Goal: Find specific page/section: Find specific page/section

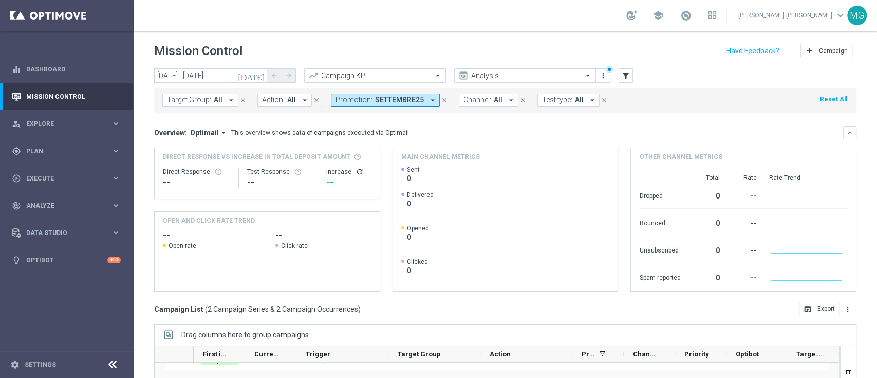
click at [389, 101] on span "SETTEMBRE25" at bounding box center [399, 100] width 49 height 9
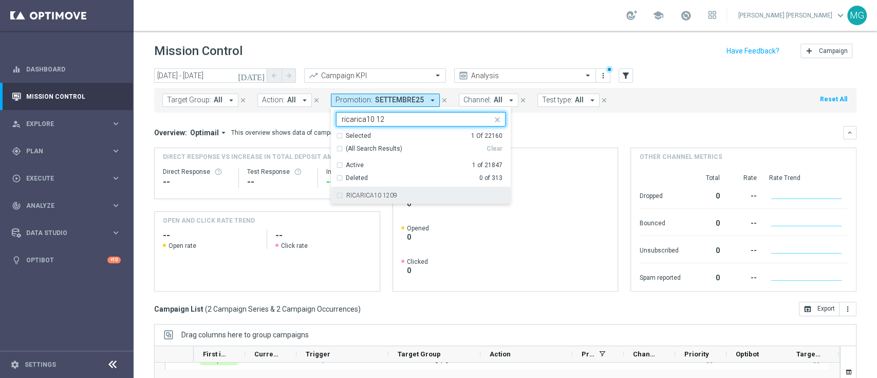
click at [380, 194] on label "RICARICA10 1209" at bounding box center [371, 195] width 51 height 6
type input "ricarica10 12"
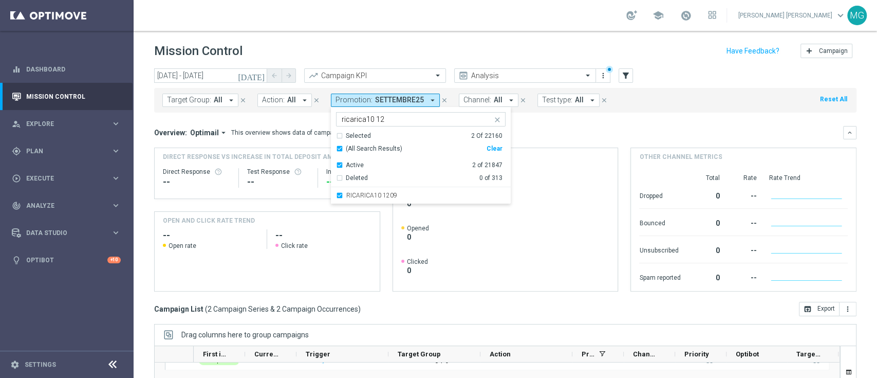
click at [537, 126] on div "Overview: Optimail arrow_drop_down This overview shows data of campaigns execut…" at bounding box center [505, 132] width 703 height 13
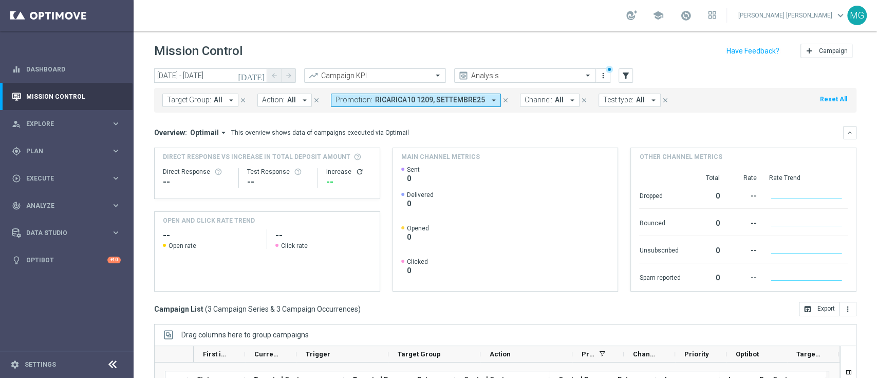
click at [492, 99] on icon "arrow_drop_down" at bounding box center [493, 100] width 9 height 9
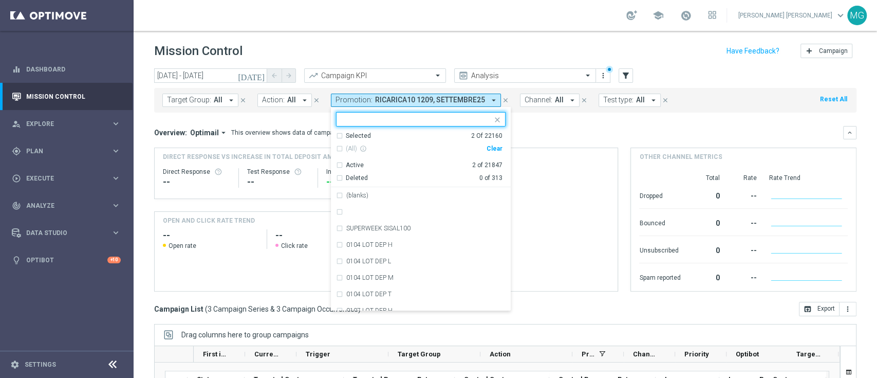
click at [350, 132] on div "Selected" at bounding box center [358, 136] width 25 height 9
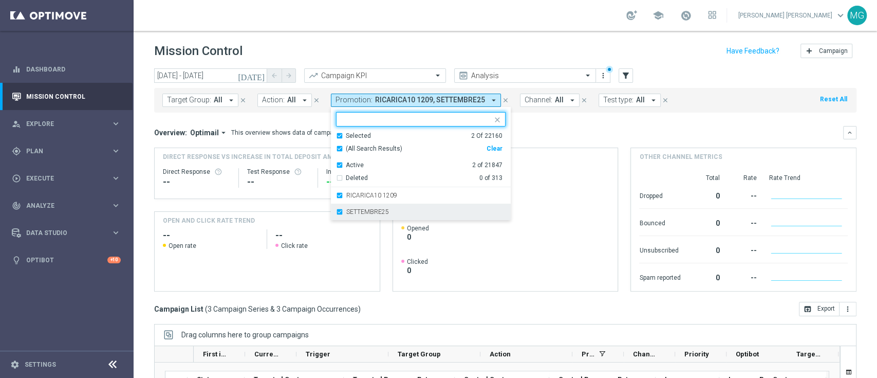
click at [357, 211] on label "SETTEMBRE25" at bounding box center [367, 212] width 43 height 6
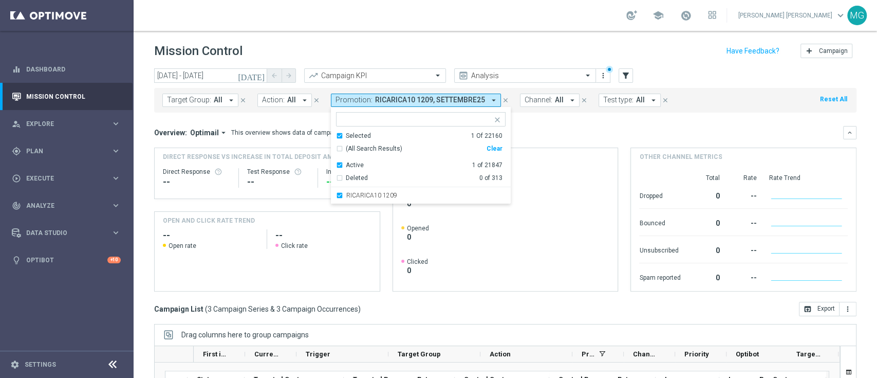
click at [581, 130] on div "Overview: Optimail arrow_drop_down This overview shows data of campaigns execut…" at bounding box center [498, 132] width 689 height 9
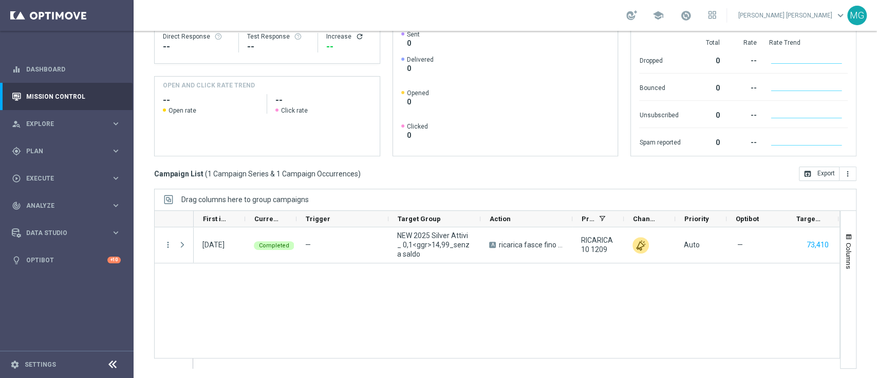
scroll to position [134, 0]
click at [47, 150] on span "Plan" at bounding box center [68, 151] width 85 height 6
click at [52, 176] on div "Target Groups" at bounding box center [80, 171] width 106 height 15
click at [51, 170] on link "Target Groups" at bounding box center [67, 172] width 80 height 8
